Goal: Information Seeking & Learning: Learn about a topic

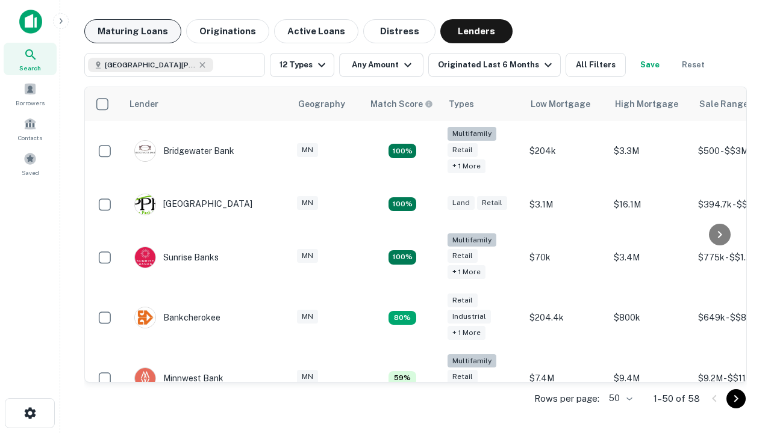
click at [132, 31] on button "Maturing Loans" at bounding box center [132, 31] width 97 height 24
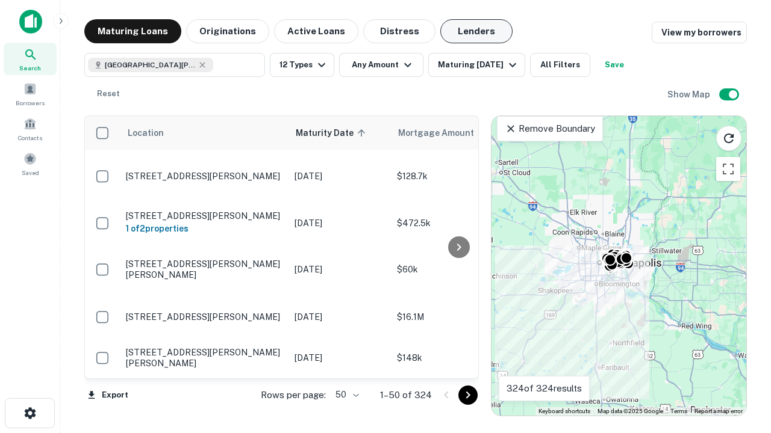
click at [476, 31] on button "Lenders" at bounding box center [476, 31] width 72 height 24
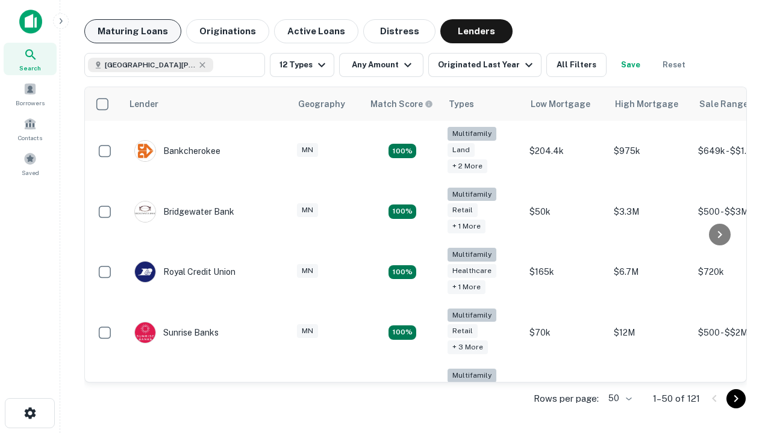
click at [132, 31] on button "Maturing Loans" at bounding box center [132, 31] width 97 height 24
